Goal: Find specific page/section: Find specific page/section

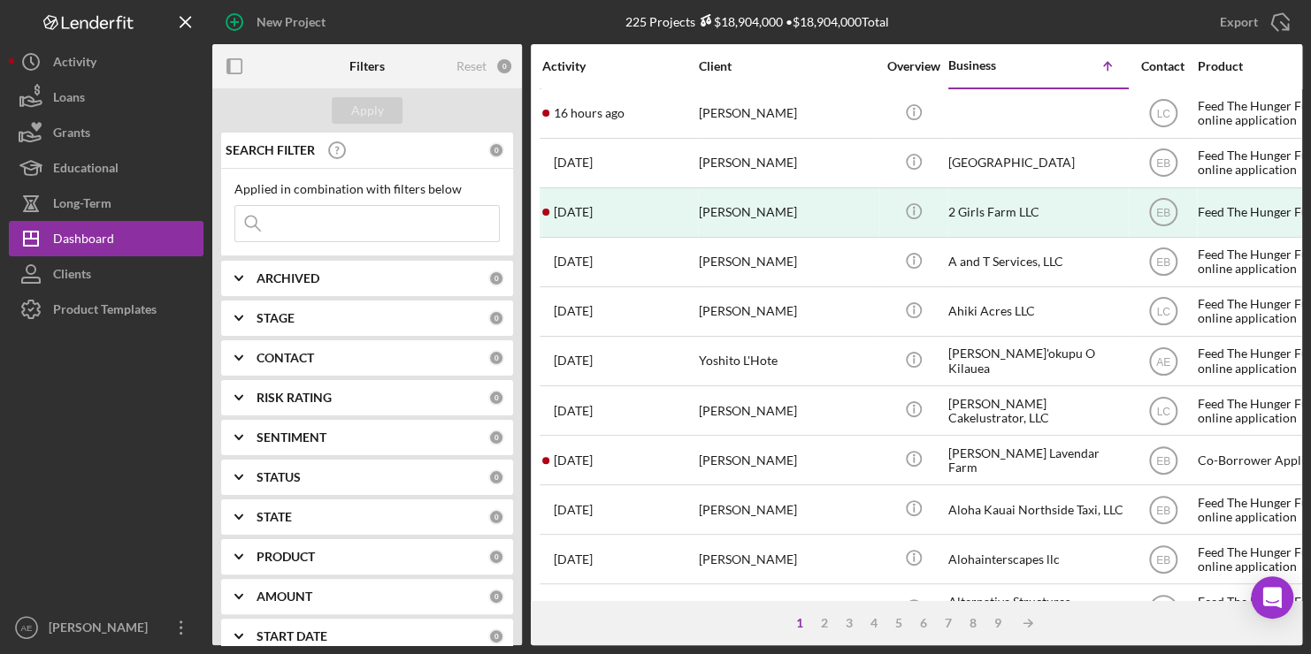
click at [340, 230] on input at bounding box center [367, 223] width 264 height 35
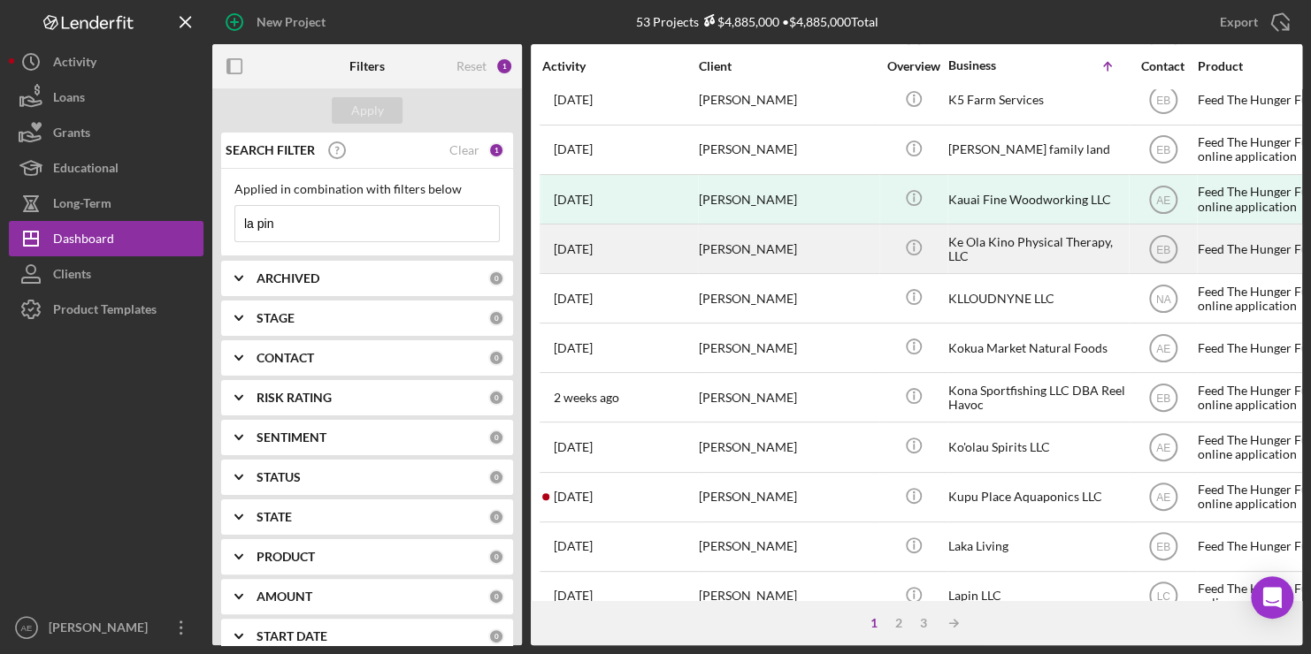
scroll to position [750, 0]
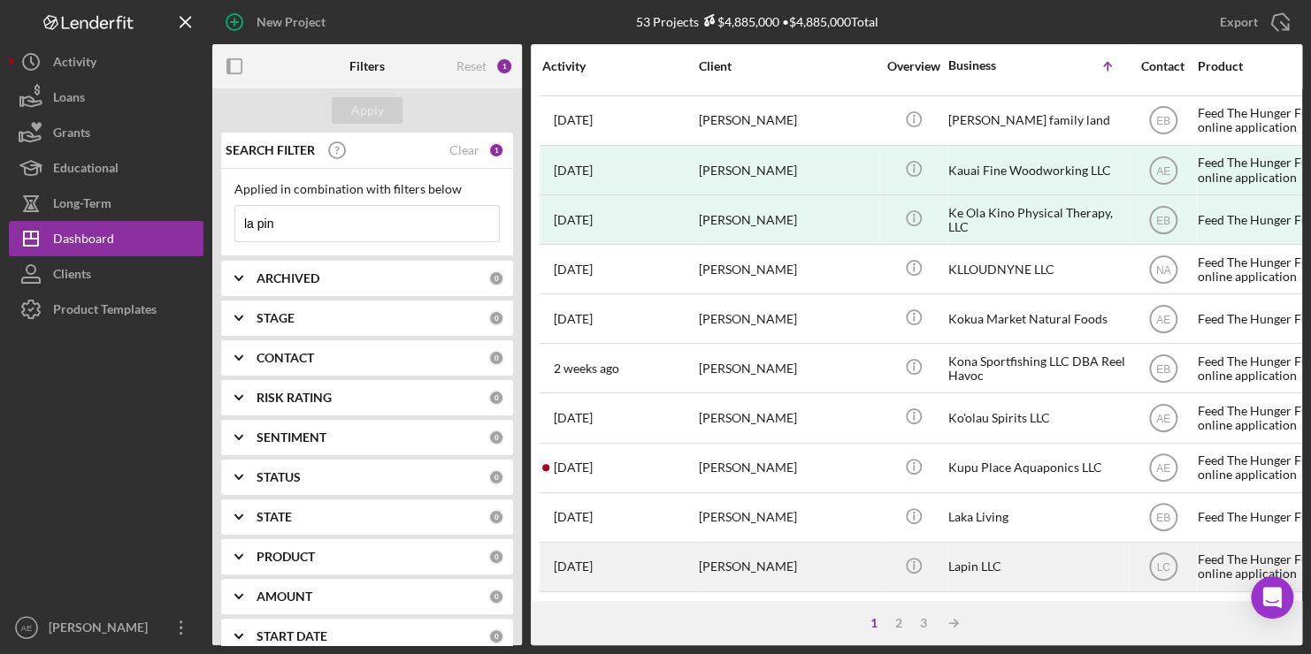
type input "la pin"
click at [722, 555] on div "[PERSON_NAME]" at bounding box center [787, 567] width 177 height 47
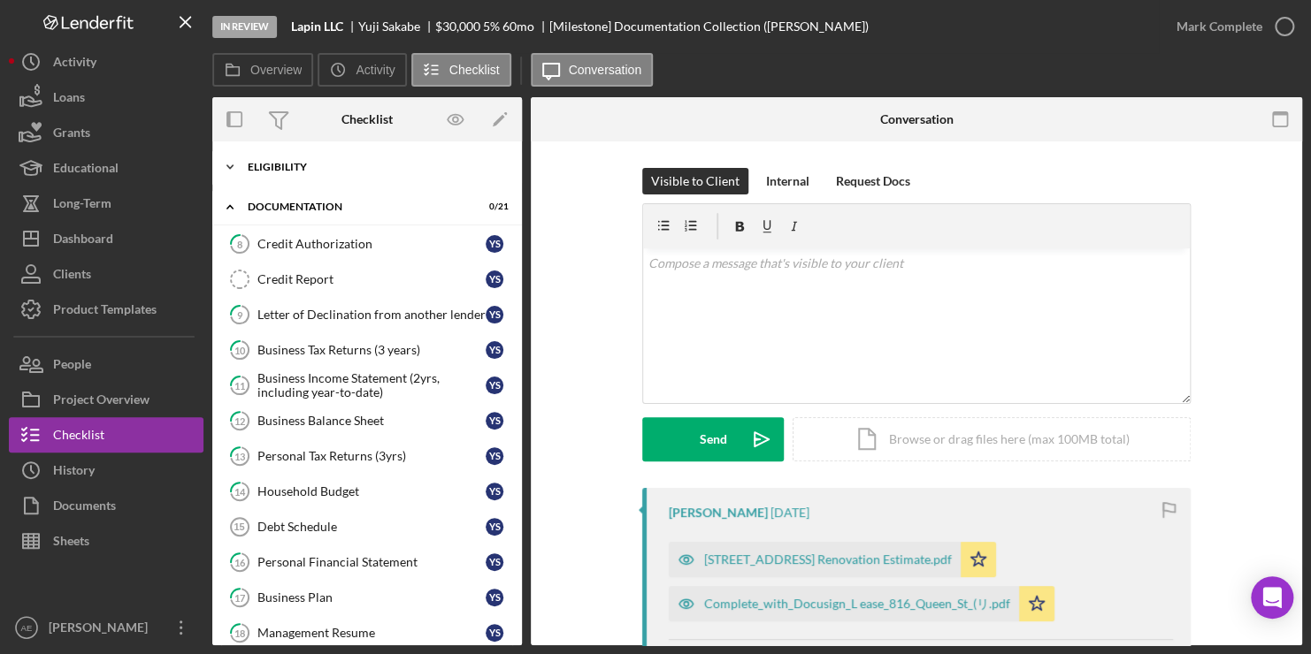
click at [248, 166] on div "Icon/Expander Eligibility 8 / 8" at bounding box center [367, 166] width 310 height 35
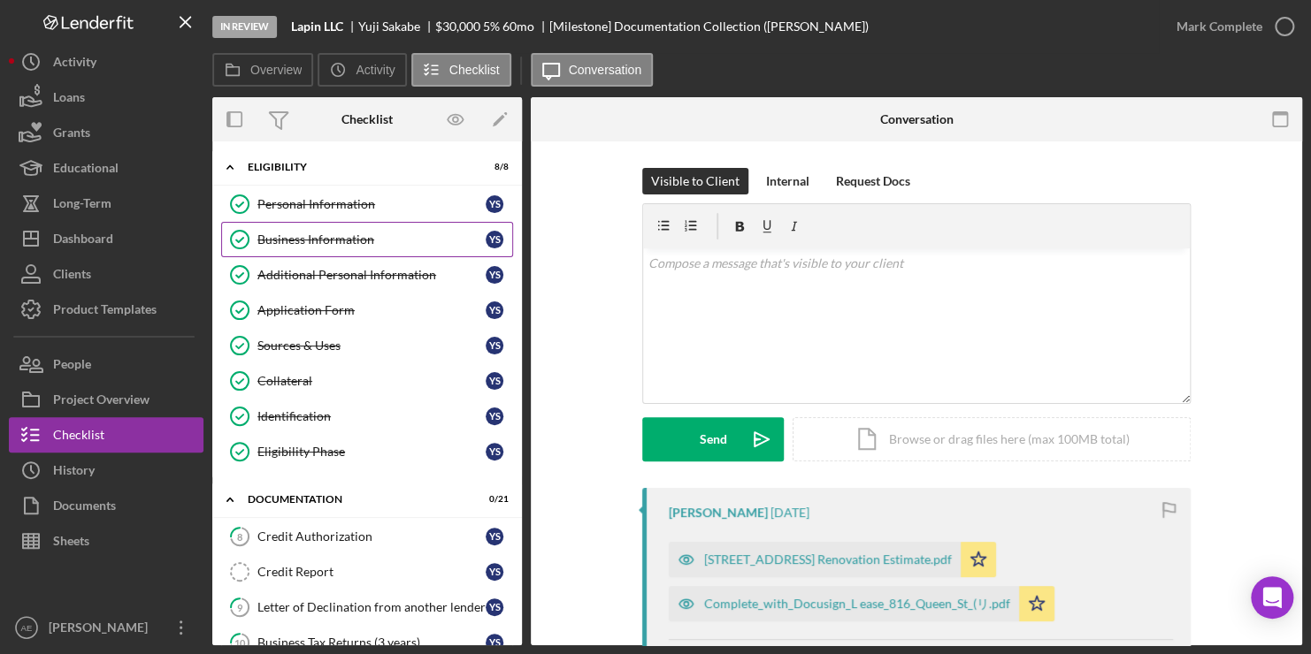
click at [316, 229] on link "Business Information Business Information Y S" at bounding box center [367, 239] width 292 height 35
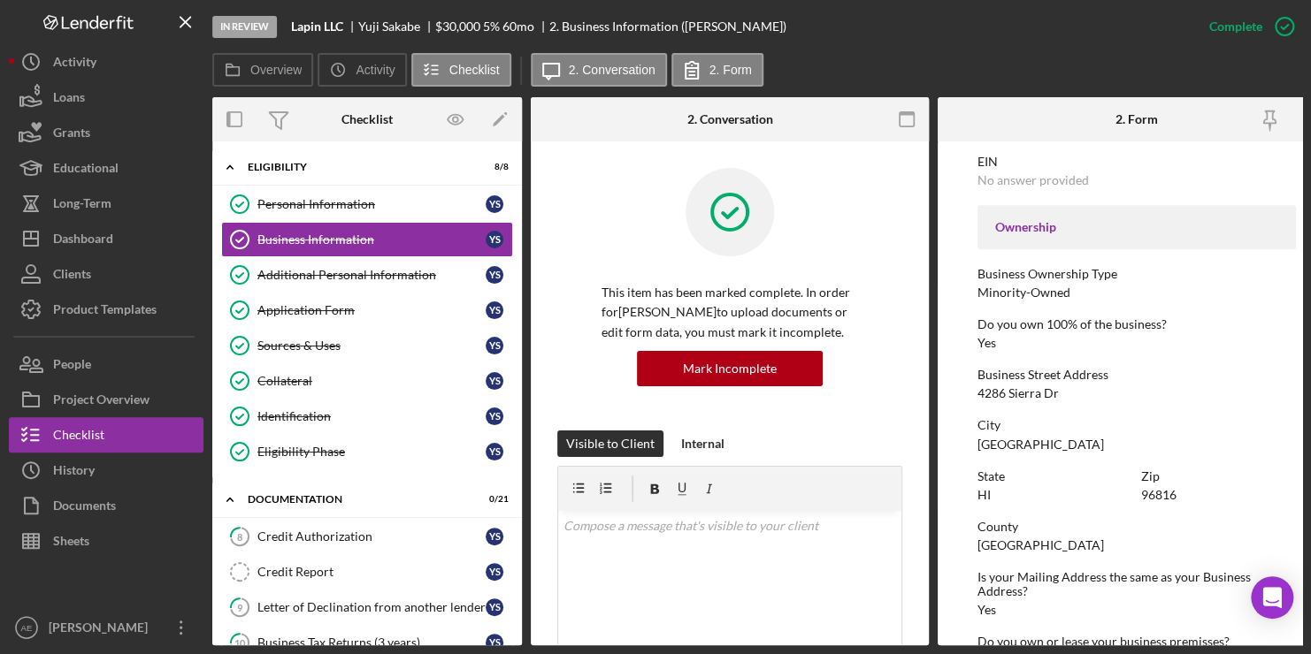
scroll to position [442, 0]
